Goal: Navigation & Orientation: Find specific page/section

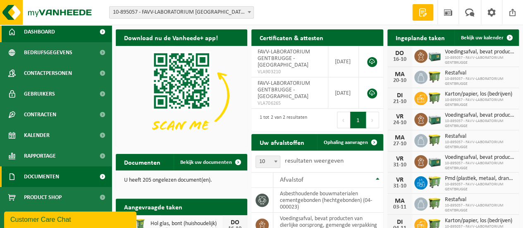
scroll to position [24, 0]
click at [36, 198] on span "Product Shop" at bounding box center [43, 197] width 38 height 21
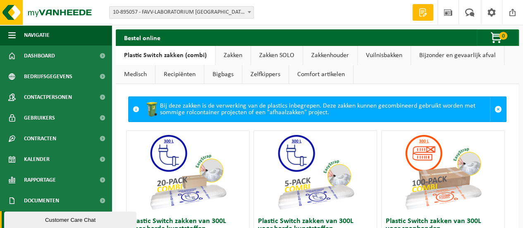
click at [382, 55] on link "Vuilnisbakken" at bounding box center [383, 55] width 53 height 19
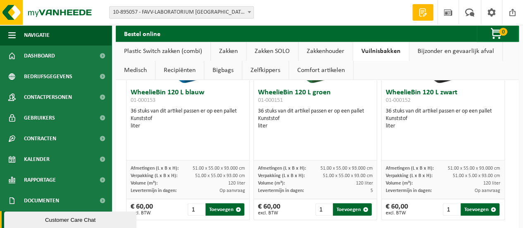
scroll to position [1914, 0]
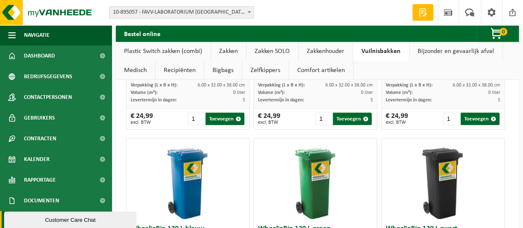
click at [424, 50] on link "Bijzonder en gevaarlijk afval" at bounding box center [455, 51] width 93 height 19
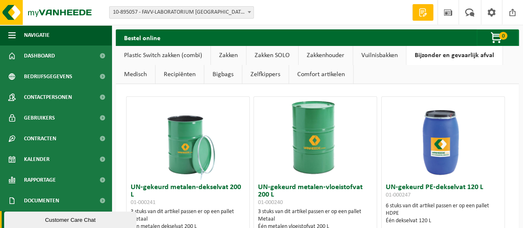
scroll to position [0, 0]
click at [186, 76] on link "Recipiënten" at bounding box center [179, 74] width 48 height 19
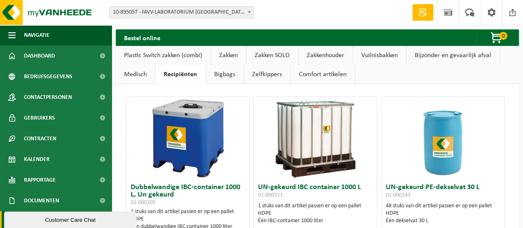
click at [264, 73] on link "Zelfkippers" at bounding box center [267, 74] width 46 height 19
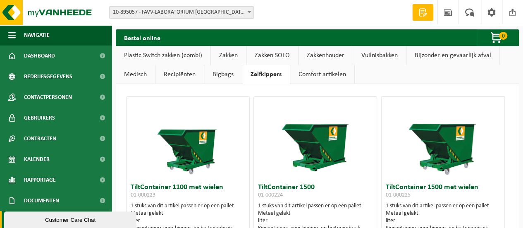
click at [321, 73] on link "Comfort artikelen" at bounding box center [322, 74] width 64 height 19
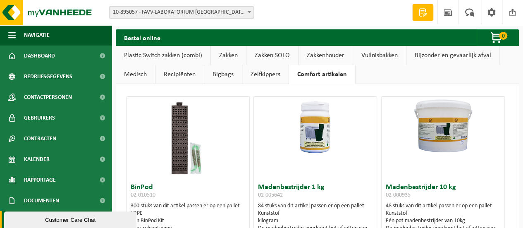
click at [176, 78] on link "Recipiënten" at bounding box center [179, 74] width 48 height 19
